Goal: Transaction & Acquisition: Purchase product/service

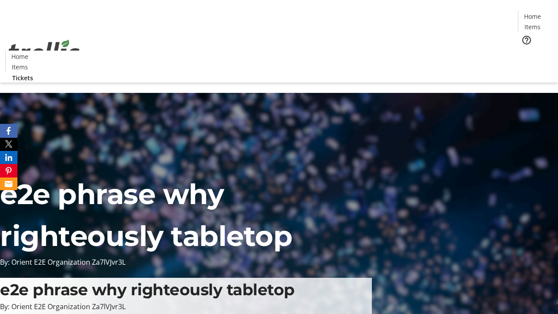
click at [525, 51] on span "Tickets" at bounding box center [535, 55] width 21 height 9
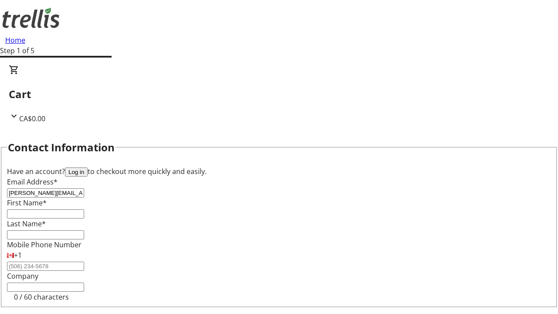
type input "[PERSON_NAME][EMAIL_ADDRESS][DOMAIN_NAME]"
type input "[PERSON_NAME]"
